Goal: Register for event/course

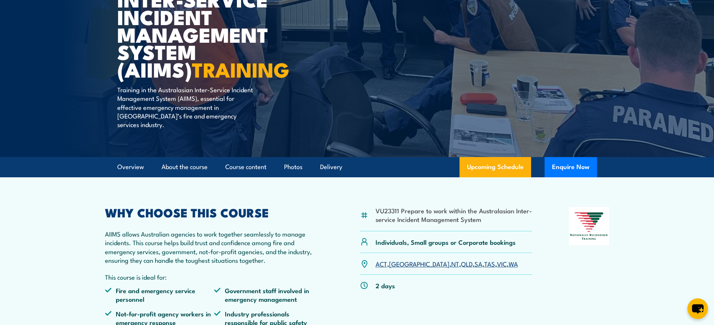
scroll to position [150, 0]
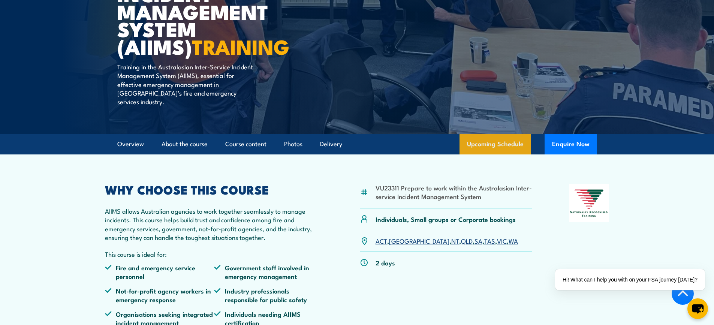
click at [487, 134] on link "Upcoming Schedule" at bounding box center [496, 144] width 72 height 20
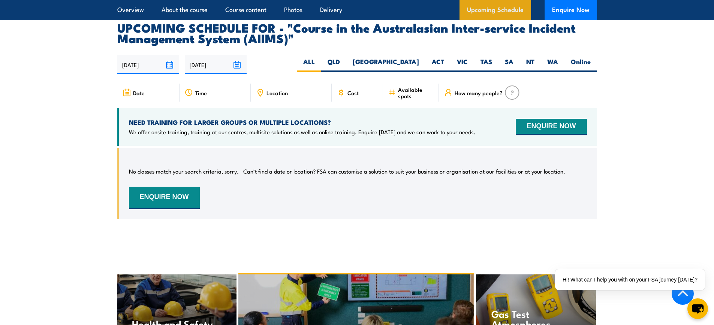
scroll to position [1251, 0]
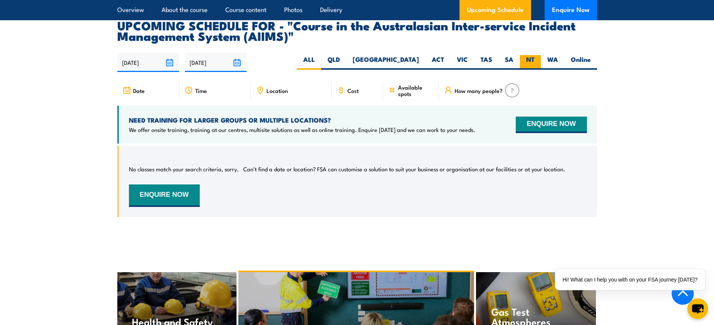
click at [530, 55] on label "NT" at bounding box center [530, 62] width 21 height 15
click at [535, 55] on input "NT" at bounding box center [537, 57] width 5 height 5
radio input "true"
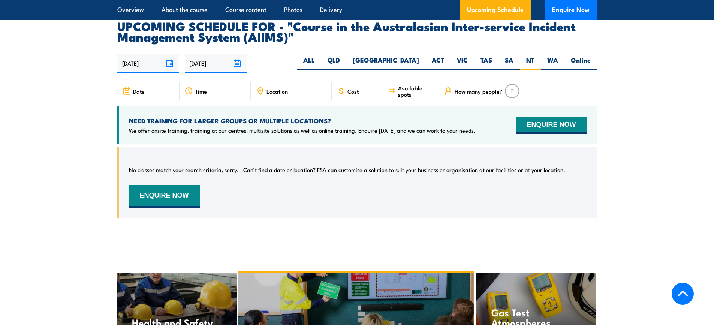
scroll to position [1251, 0]
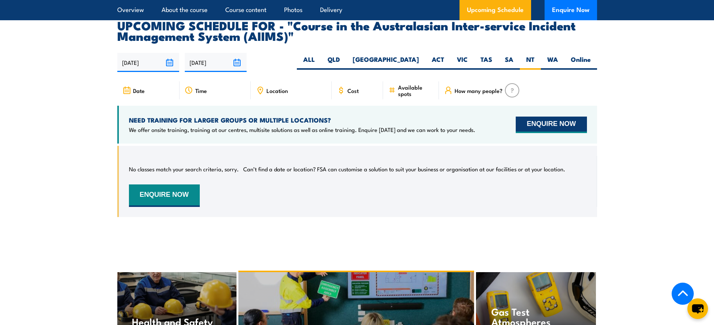
click at [545, 117] on button "ENQUIRE NOW" at bounding box center [551, 125] width 71 height 16
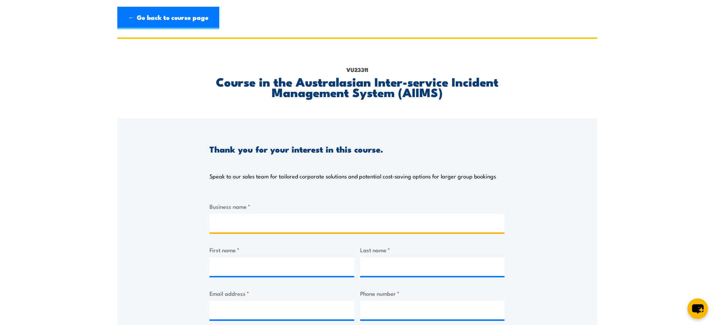
click at [247, 223] on input "Business name *" at bounding box center [357, 223] width 295 height 19
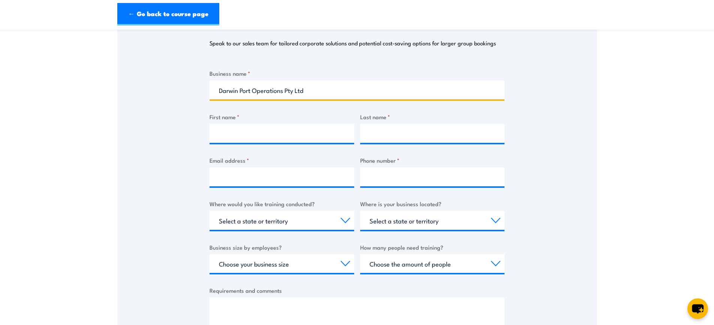
scroll to position [150, 0]
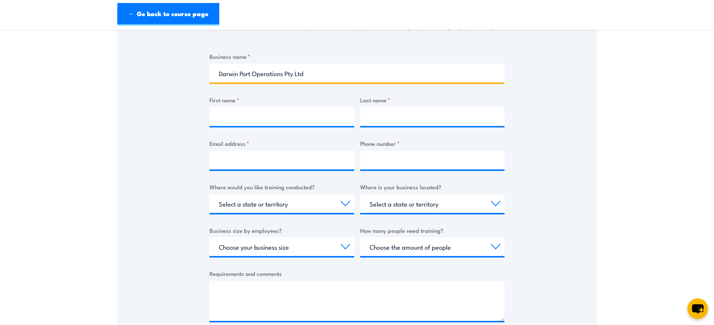
type input "Darwin Port Operations Pty Ltd"
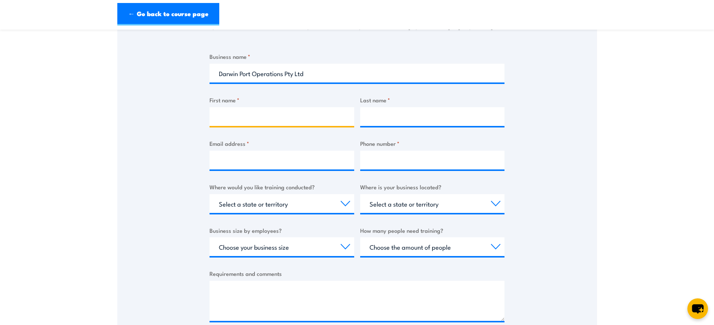
click at [223, 115] on input "First name *" at bounding box center [282, 116] width 145 height 19
type input "David"
type input "Power"
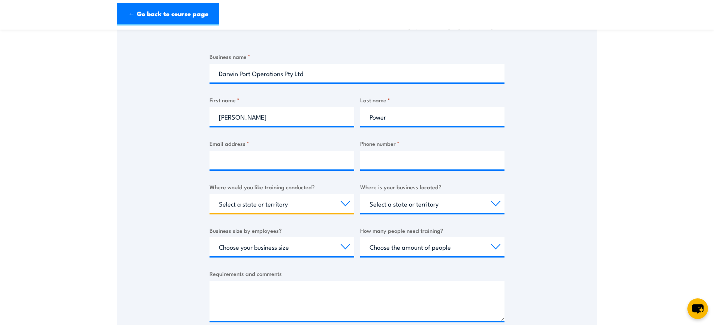
select select "NT"
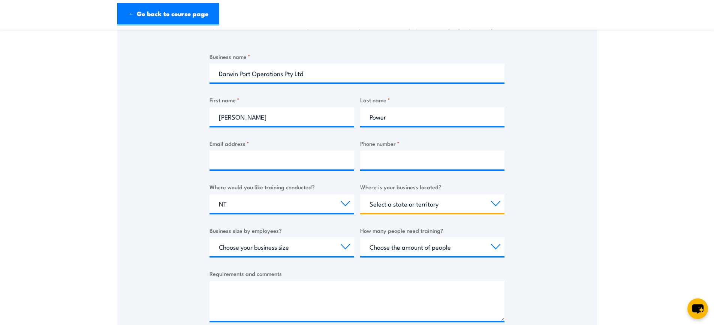
select select "NT"
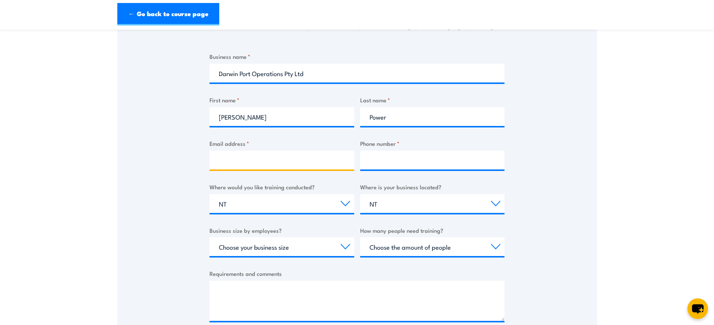
click at [236, 159] on input "Email address *" at bounding box center [282, 160] width 145 height 19
type input "david.power@darwinport.com.au"
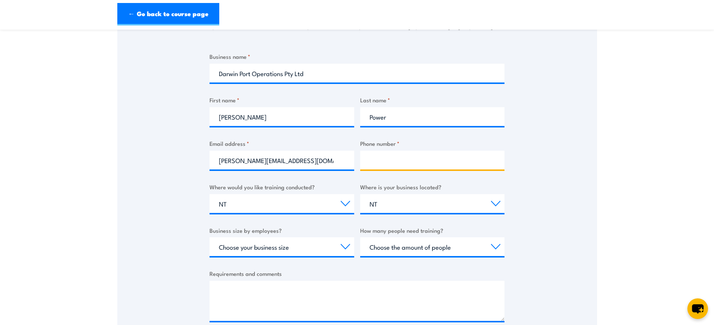
drag, startPoint x: 376, startPoint y: 166, endPoint x: 386, endPoint y: 161, distance: 11.2
click at [376, 165] on input "Phone number *" at bounding box center [432, 160] width 145 height 19
type input "8919 0801"
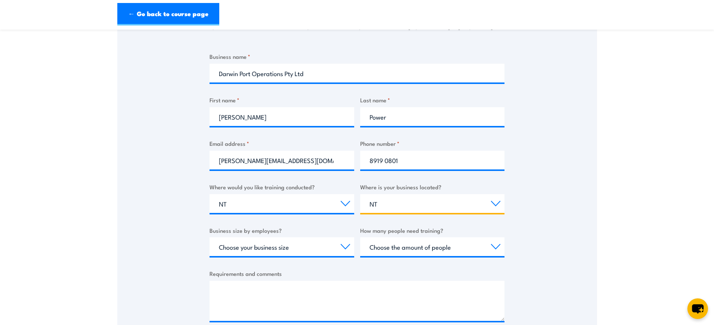
click at [380, 206] on select "Select a state or territory QLD NSW VIC SA ACT WA TAS NT" at bounding box center [432, 203] width 145 height 19
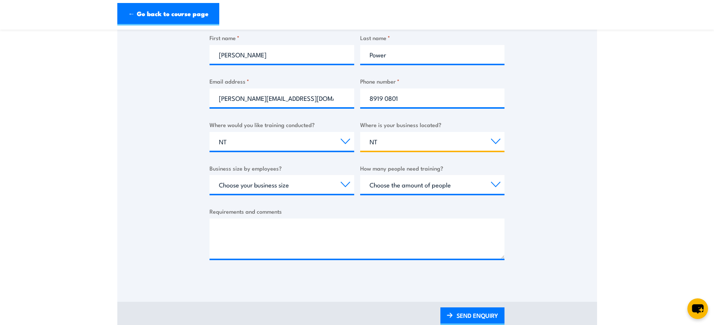
scroll to position [225, 0]
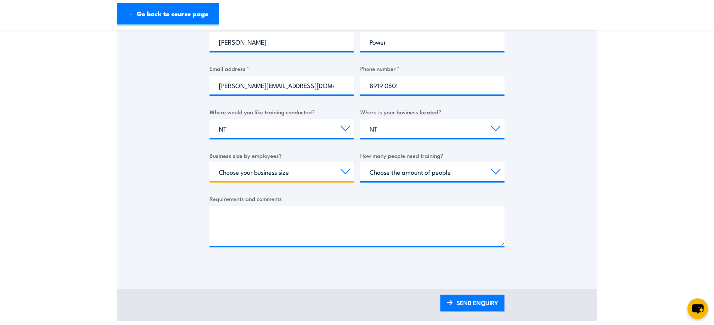
click at [346, 170] on select "Choose your business size 1 to 19 20 to 199 200+" at bounding box center [282, 171] width 145 height 19
select select "20 to 199"
click at [210, 162] on select "Choose your business size 1 to 19 20 to 199 200+" at bounding box center [282, 171] width 145 height 19
click at [496, 172] on select "Choose the amount of people 1 to 4 5 to 19 20+" at bounding box center [432, 171] width 145 height 19
select select "5 to 19"
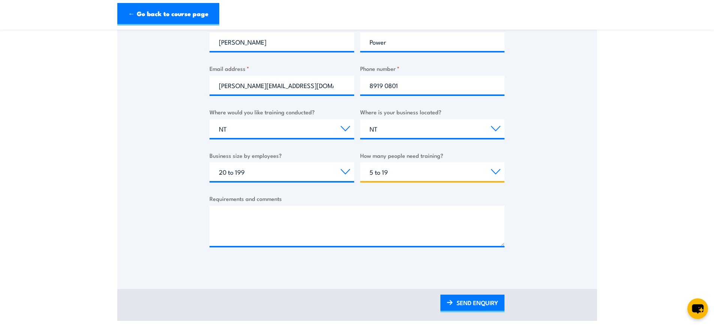
click at [360, 162] on select "Choose the amount of people 1 to 4 5 to 19 20+" at bounding box center [432, 171] width 145 height 19
click at [219, 214] on textarea "Requirements and comments" at bounding box center [357, 226] width 295 height 40
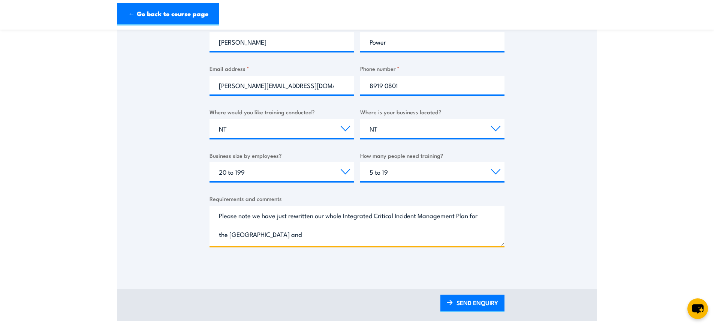
click at [247, 231] on textarea "Please note we have just rewritten our whole Integrated Critical Incident Manag…" at bounding box center [357, 226] width 295 height 40
click at [288, 235] on textarea "Please note we have just rewritten our whole Integrated Critical Incident Manag…" at bounding box center [357, 226] width 295 height 40
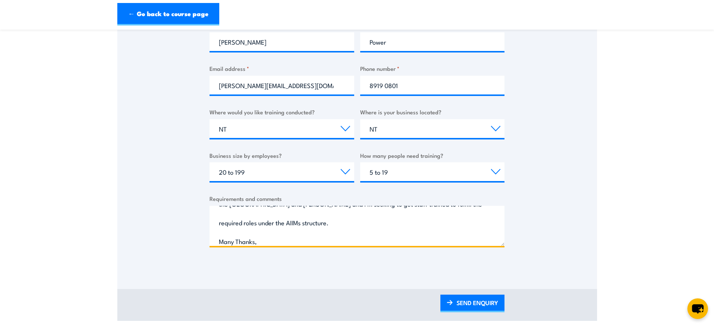
scroll to position [49, 0]
type textarea "Please note we have just rewritten our whole Integrated Critical Incident Manag…"
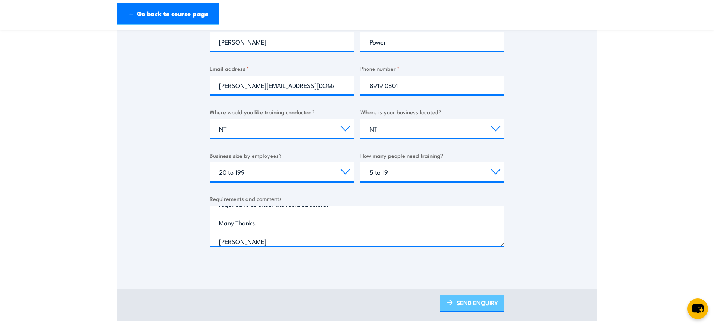
click at [475, 301] on link "SEND ENQUIRY" at bounding box center [473, 304] width 64 height 18
